Goal: Task Accomplishment & Management: Complete application form

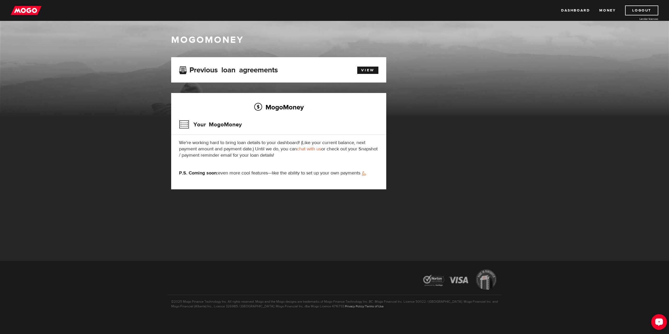
click at [661, 330] on button "Open LiveChat chat widget" at bounding box center [660, 323] width 16 height 16
click at [209, 193] on div "MogoMoney Your MogoMoney application Expired Your MogoMoney credit decision has…" at bounding box center [278, 128] width 223 height 143
click at [581, 14] on link "Dashboard" at bounding box center [575, 10] width 29 height 10
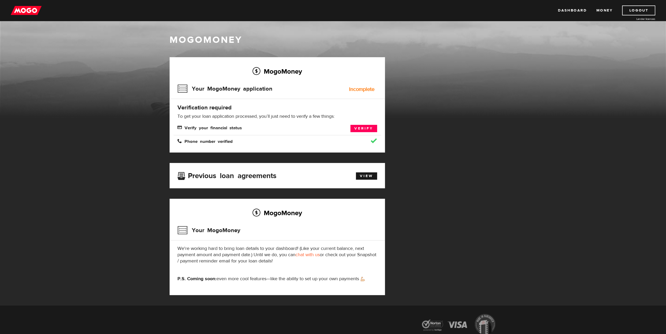
click at [206, 127] on span "Verify your financial status" at bounding box center [209, 127] width 64 height 4
click at [359, 129] on link "Verify" at bounding box center [363, 128] width 27 height 7
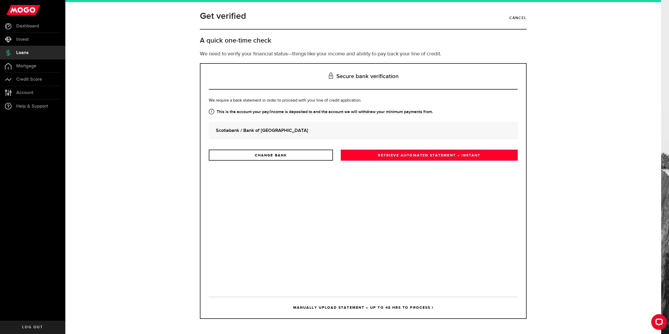
click at [360, 153] on link "RETRIEVE AUTOMATED STATEMENT – INSTANT" at bounding box center [429, 155] width 177 height 11
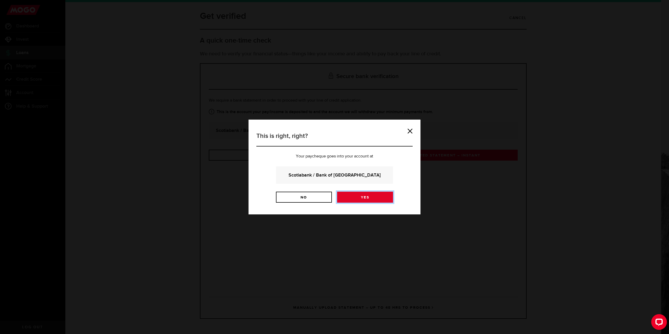
click at [362, 196] on link "Yes" at bounding box center [365, 197] width 56 height 11
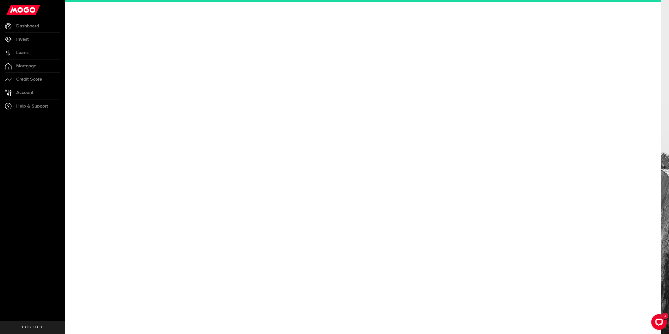
click at [657, 321] on div "Open LiveChat chat widget" at bounding box center [659, 322] width 8 height 8
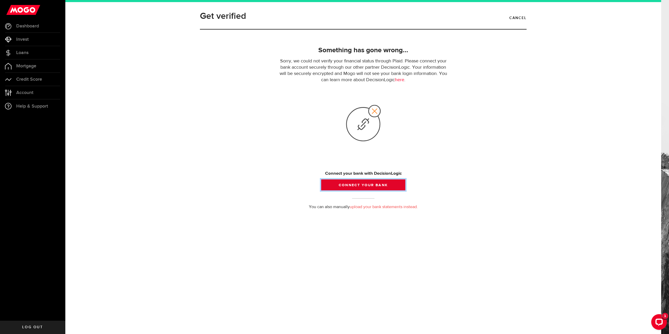
click at [357, 182] on button "Connect your bank" at bounding box center [363, 185] width 84 height 11
click at [356, 184] on button "Connect your bank" at bounding box center [363, 185] width 84 height 11
click at [357, 184] on button "Connect your bank" at bounding box center [363, 185] width 84 height 11
drag, startPoint x: 658, startPoint y: 315, endPoint x: 660, endPoint y: 318, distance: 3.6
click at [660, 318] on div "Open LiveChat chat widget" at bounding box center [659, 322] width 9 height 9
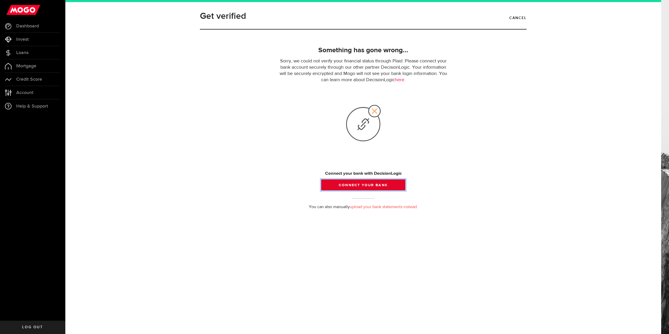
click at [400, 183] on button "Connect your bank" at bounding box center [363, 185] width 84 height 11
click at [389, 174] on div "Connect your bank with DecisionLogic" at bounding box center [363, 174] width 172 height 6
click at [393, 185] on button "Connect your bank" at bounding box center [363, 185] width 84 height 11
click at [399, 80] on link "here" at bounding box center [399, 80] width 9 height 5
click at [344, 181] on button "Connect your bank" at bounding box center [363, 185] width 84 height 11
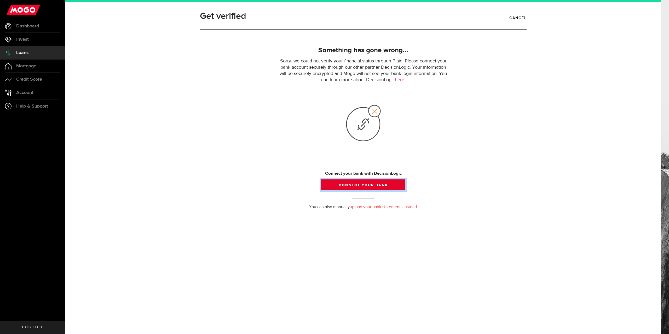
click at [344, 181] on button "Connect your bank" at bounding box center [363, 185] width 84 height 11
click at [356, 171] on div "Connect your bank with DecisionLogic" at bounding box center [363, 174] width 172 height 6
click at [510, 18] on link "Cancel" at bounding box center [518, 18] width 17 height 9
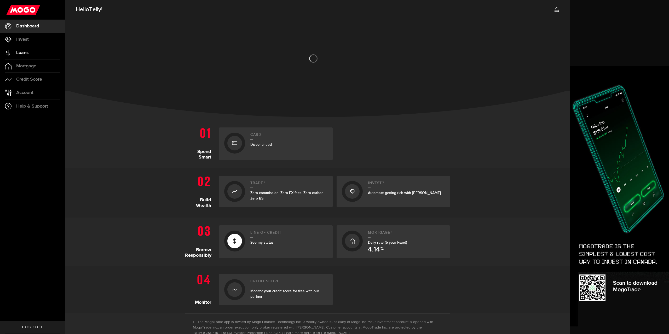
click at [24, 51] on span "Loans" at bounding box center [22, 52] width 12 height 5
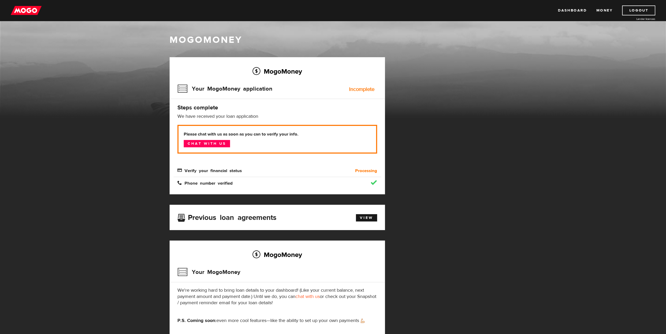
click at [359, 86] on div "Your MogoMoney application Incomplete" at bounding box center [277, 90] width 200 height 17
click at [363, 168] on b "Processing" at bounding box center [366, 171] width 22 height 6
click at [219, 164] on div "Please chat with us as soon as you can to verify your info. Chat with us Verify…" at bounding box center [277, 149] width 200 height 49
click at [229, 170] on span "Verify your financial status" at bounding box center [209, 170] width 64 height 4
click at [359, 171] on b "Processing" at bounding box center [366, 171] width 22 height 6
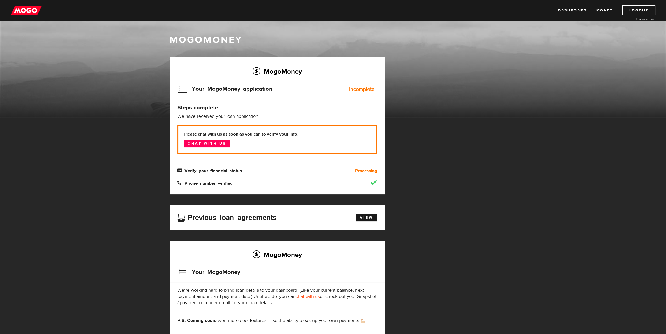
click at [365, 87] on div "Incomplete" at bounding box center [361, 89] width 25 height 5
click at [374, 169] on b "Processing" at bounding box center [366, 171] width 22 height 6
click at [240, 172] on span "Verify your financial status" at bounding box center [209, 170] width 64 height 4
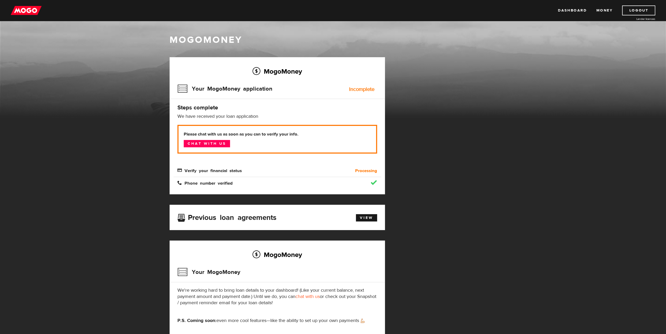
click at [363, 169] on b "Processing" at bounding box center [366, 171] width 22 height 6
click at [354, 168] on div "Please chat with us as soon as you can to verify your info. Chat with us Verify…" at bounding box center [277, 149] width 200 height 49
click at [354, 171] on div "Processing" at bounding box center [355, 171] width 52 height 6
click at [205, 170] on span "Verify your financial status" at bounding box center [209, 170] width 64 height 4
